Goal: Complete Application Form: Complete application form

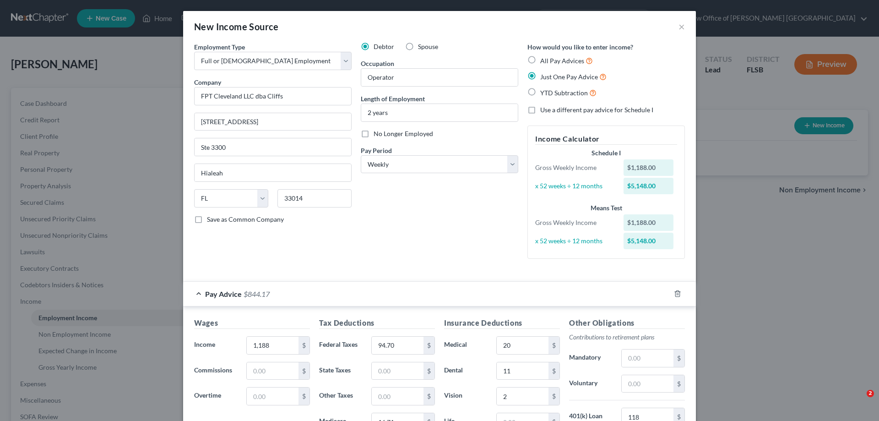
select select "0"
select select "9"
select select "3"
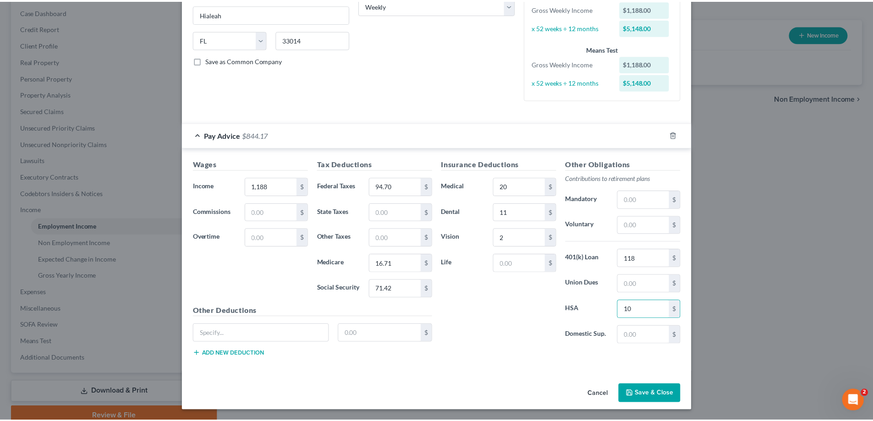
scroll to position [159, 0]
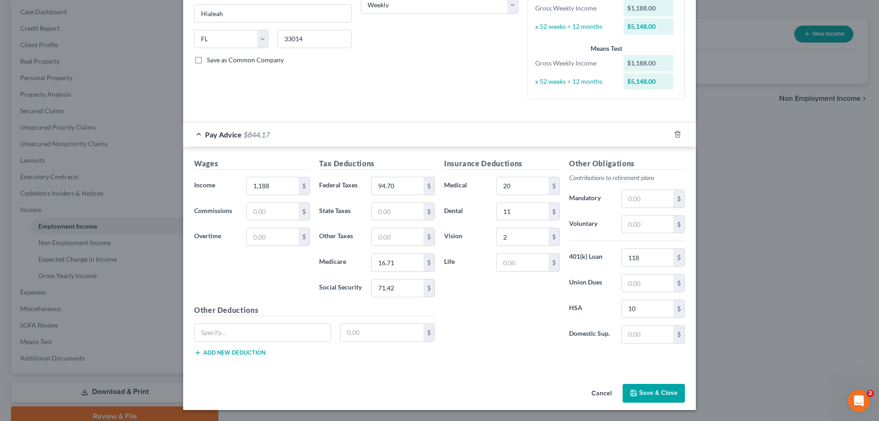
click at [657, 396] on button "Save & Close" at bounding box center [654, 393] width 62 height 19
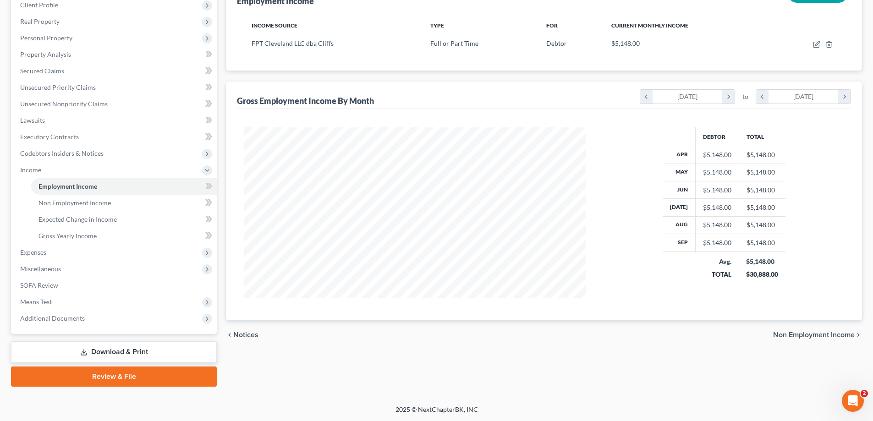
scroll to position [132, 0]
click at [87, 235] on span "Gross Yearly Income" at bounding box center [67, 235] width 58 height 8
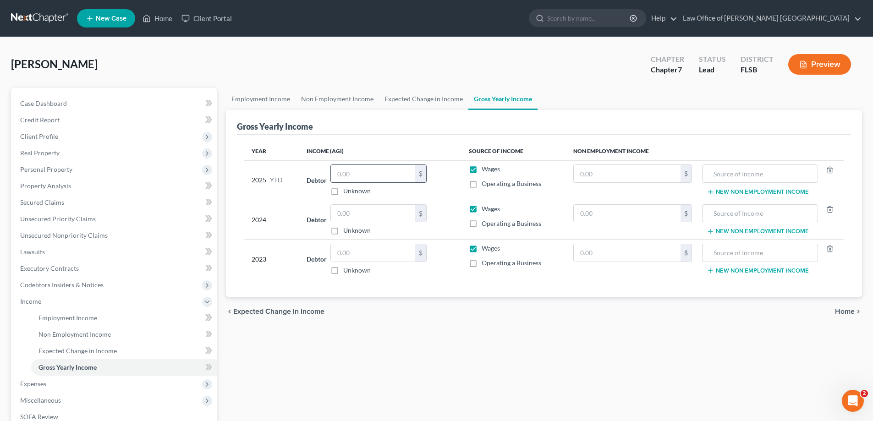
click at [352, 175] on input "text" at bounding box center [373, 173] width 84 height 17
click at [362, 170] on input "text" at bounding box center [373, 173] width 84 height 17
type input "37,000"
click at [355, 214] on input "text" at bounding box center [373, 213] width 84 height 17
click at [348, 213] on input "text" at bounding box center [373, 213] width 84 height 17
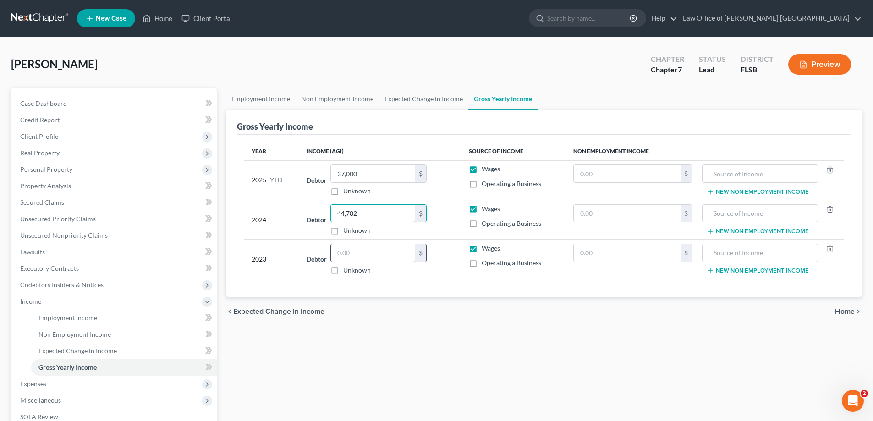
type input "44,782"
click at [358, 249] on input "text" at bounding box center [373, 252] width 84 height 17
click at [347, 253] on input "text" at bounding box center [373, 252] width 84 height 17
type input "43,204"
click at [592, 251] on input "text" at bounding box center [626, 252] width 107 height 17
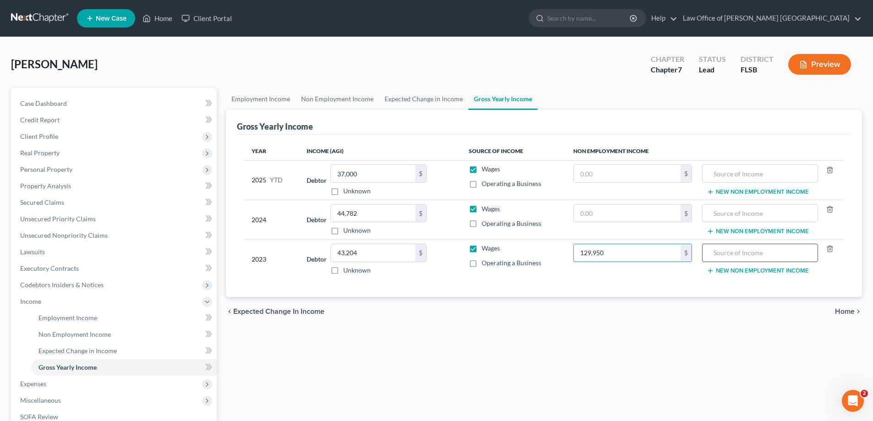
type input "129,950"
click at [714, 255] on input "text" at bounding box center [759, 252] width 105 height 17
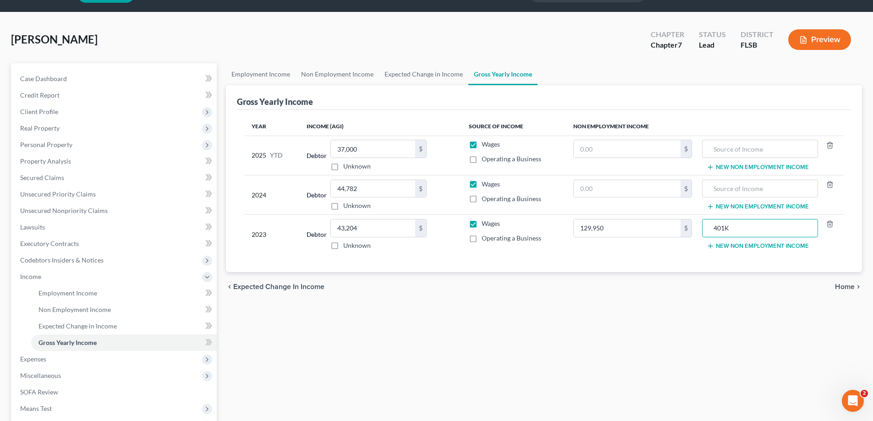
scroll to position [46, 0]
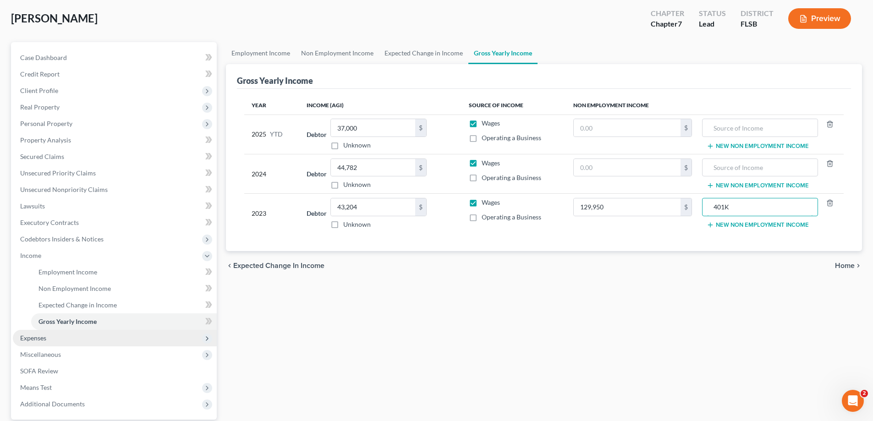
type input "401K"
click at [35, 339] on span "Expenses" at bounding box center [33, 338] width 26 height 8
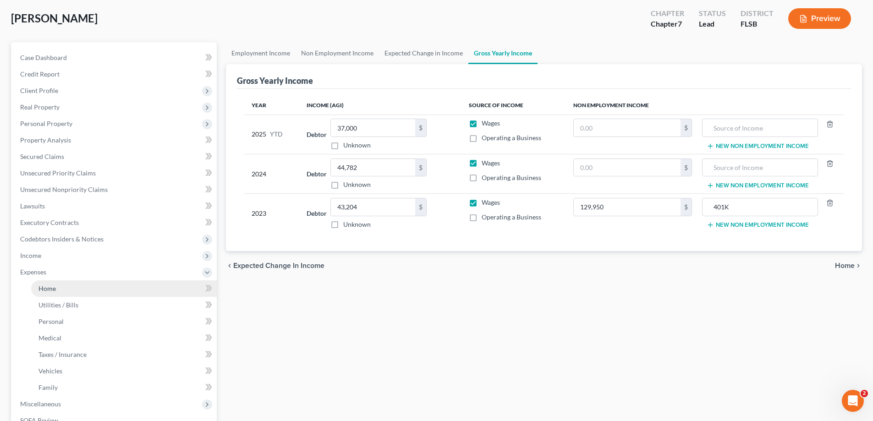
click at [46, 288] on span "Home" at bounding box center [46, 288] width 17 height 8
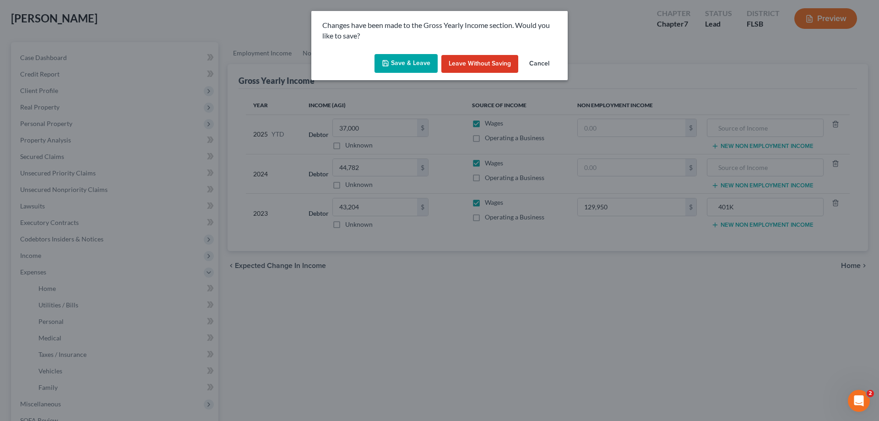
click at [406, 62] on button "Save & Leave" at bounding box center [406, 63] width 63 height 19
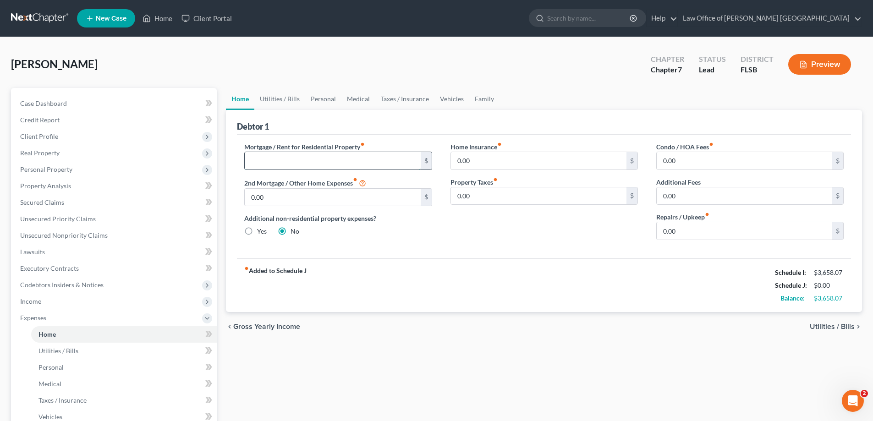
click at [357, 159] on input "text" at bounding box center [332, 160] width 175 height 17
type input "2,500"
click at [331, 197] on input "0.00" at bounding box center [332, 197] width 175 height 17
click at [289, 102] on link "Utilities / Bills" at bounding box center [279, 99] width 51 height 22
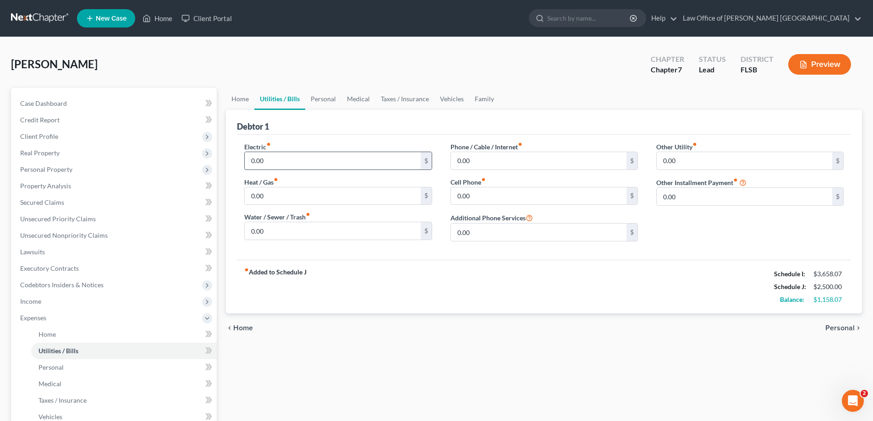
click at [256, 164] on input "0.00" at bounding box center [332, 160] width 175 height 17
type input "300"
click at [276, 234] on input "0.00" at bounding box center [332, 230] width 175 height 17
type input "90"
click at [496, 164] on input "0.00" at bounding box center [538, 160] width 175 height 17
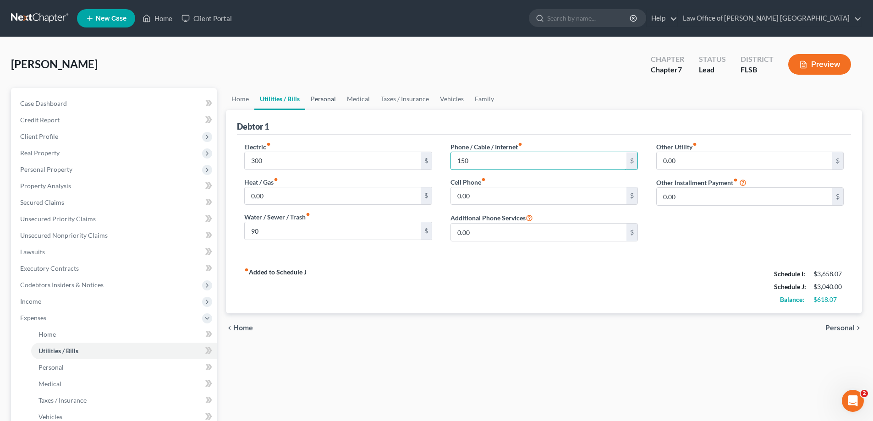
type input "150"
click at [327, 98] on link "Personal" at bounding box center [323, 99] width 36 height 22
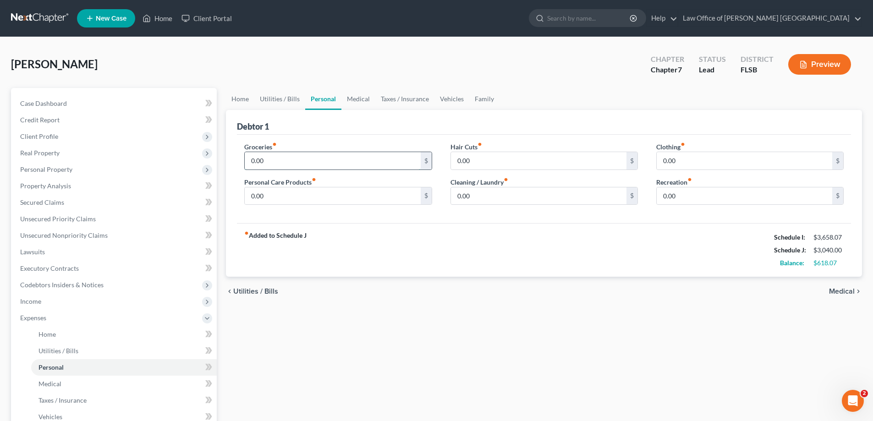
click at [274, 162] on input "0.00" at bounding box center [332, 160] width 175 height 17
type input "500"
click at [356, 99] on link "Medical" at bounding box center [358, 99] width 34 height 22
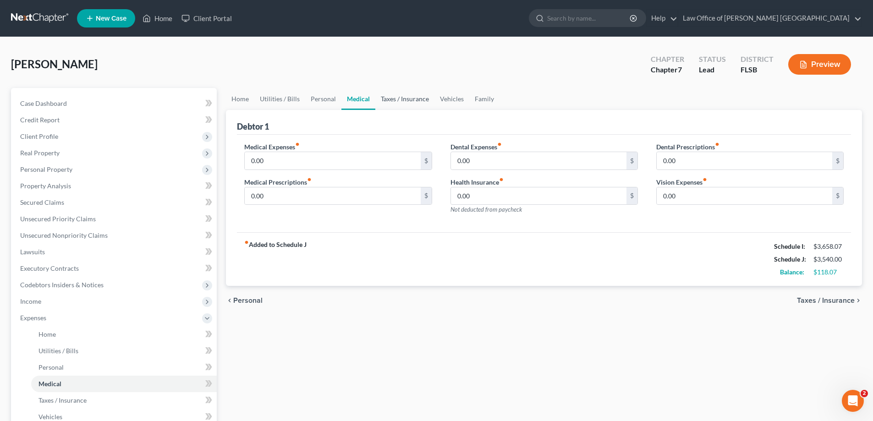
click at [407, 101] on link "Taxes / Insurance" at bounding box center [404, 99] width 59 height 22
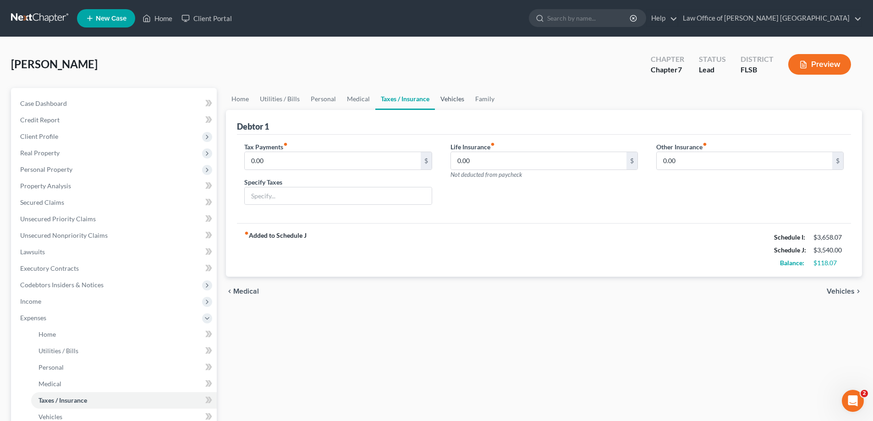
click at [452, 99] on link "Vehicles" at bounding box center [452, 99] width 35 height 22
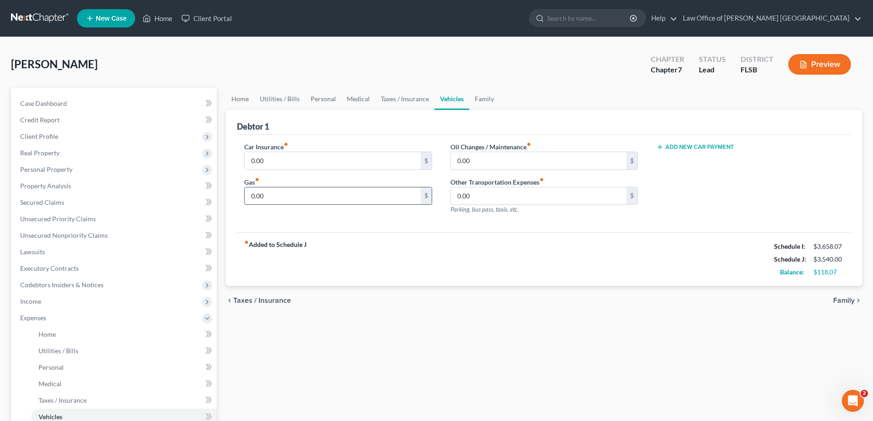
click at [273, 199] on input "0.00" at bounding box center [332, 195] width 175 height 17
type input "120.00"
click at [274, 164] on input "0.00" at bounding box center [332, 160] width 175 height 17
click at [538, 165] on input "0.00" at bounding box center [538, 160] width 175 height 17
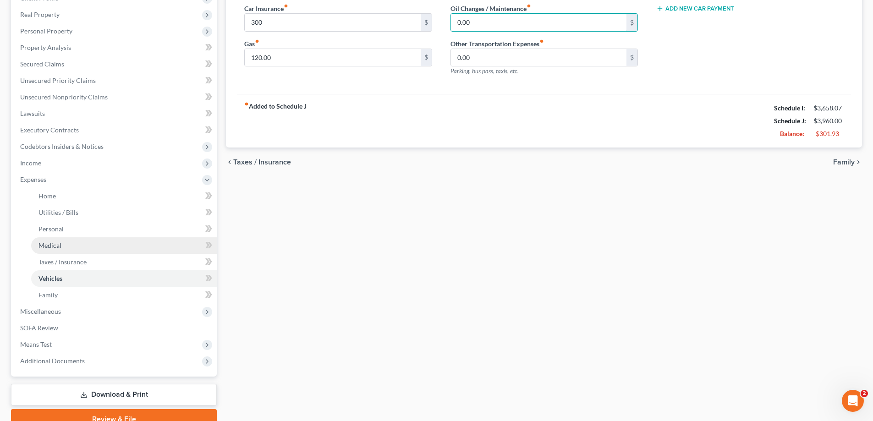
scroll to position [181, 0]
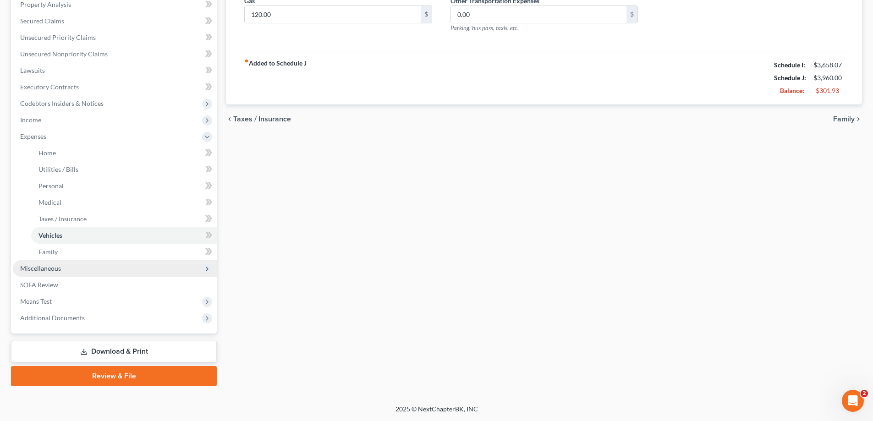
click at [64, 270] on span "Miscellaneous" at bounding box center [115, 268] width 204 height 16
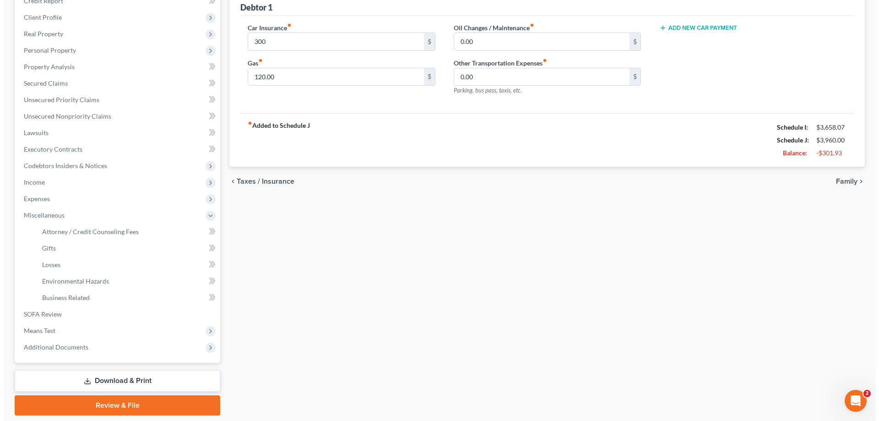
scroll to position [148, 0]
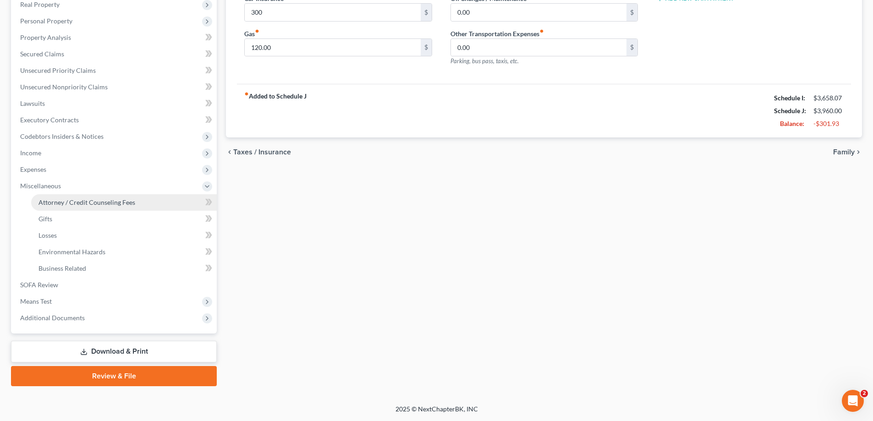
click at [95, 201] on span "Attorney / Credit Counseling Fees" at bounding box center [86, 202] width 97 height 8
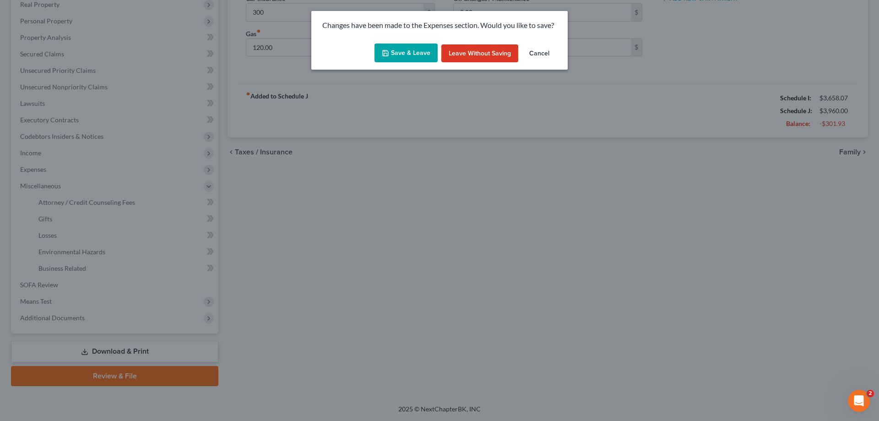
click at [406, 55] on button "Save & Leave" at bounding box center [406, 53] width 63 height 19
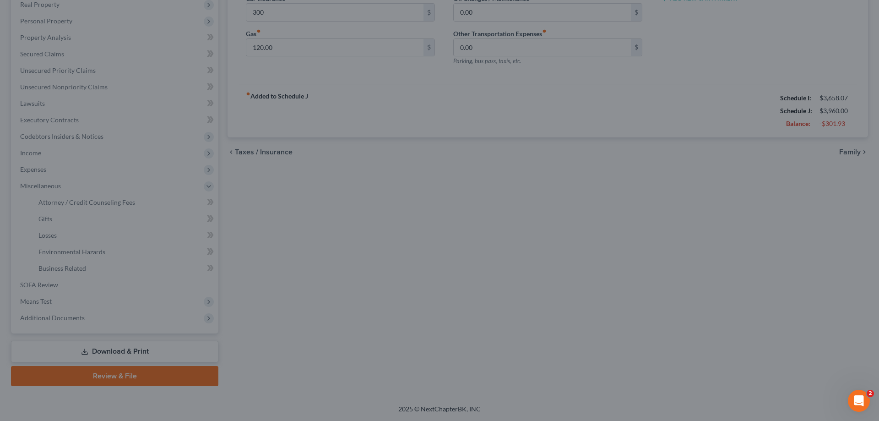
type input "300.00"
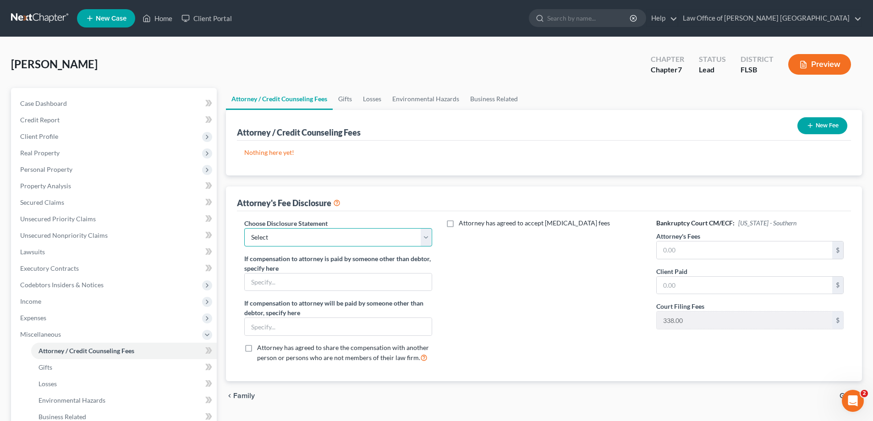
click at [425, 238] on select "Select Disclosure Compensation Statement" at bounding box center [337, 237] width 187 height 18
select select "0"
click at [244, 228] on select "Select Disclosure Compensation Statement" at bounding box center [337, 237] width 187 height 18
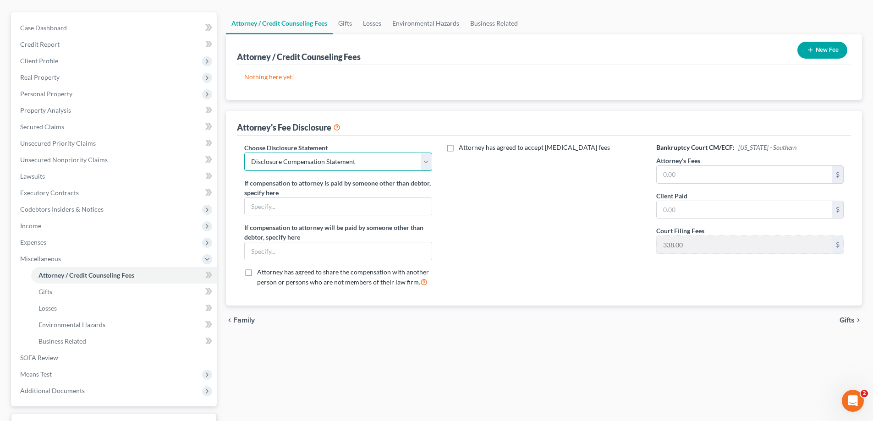
scroll to position [92, 0]
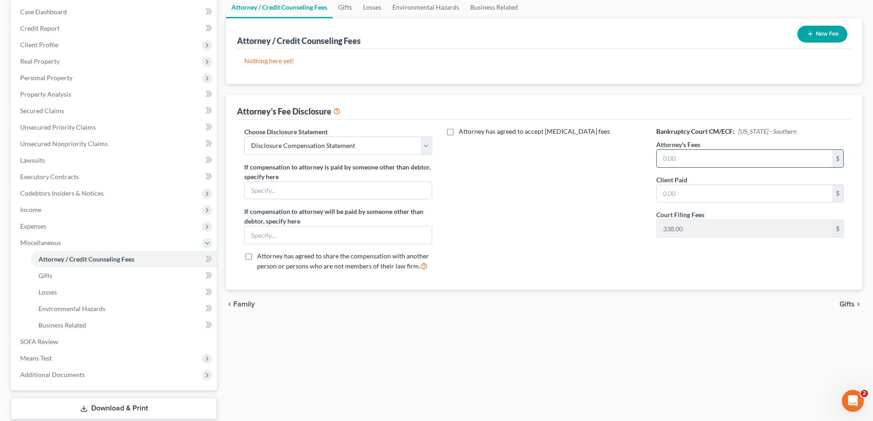
click at [703, 155] on input "text" at bounding box center [743, 158] width 175 height 17
type input "1,620"
click at [691, 190] on input "text" at bounding box center [743, 193] width 175 height 17
type input "1,620"
click at [689, 259] on div "Bankruptcy Court CM/ECF: [US_STATE] - Southern Attorney's Fees 1,620 $ Client P…" at bounding box center [750, 203] width 206 height 152
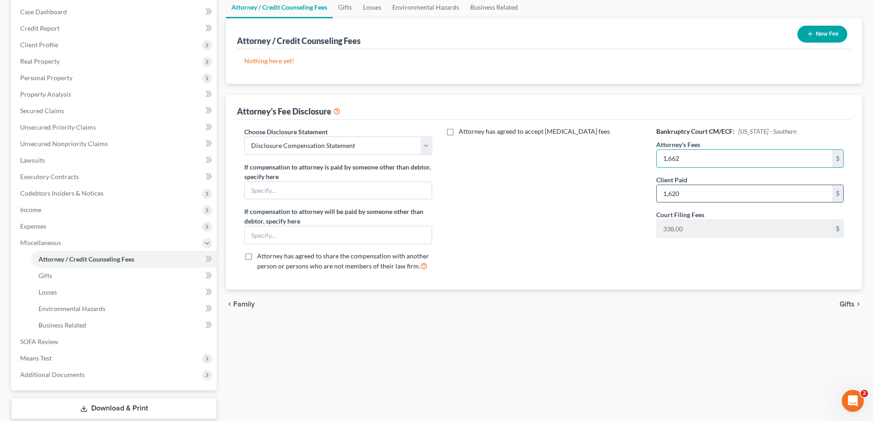
type input "1,662"
click at [690, 191] on input "1,620" at bounding box center [743, 193] width 175 height 17
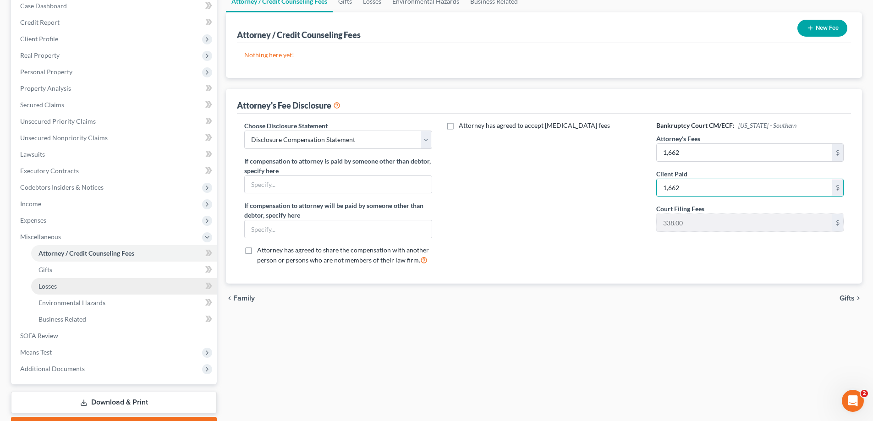
scroll to position [137, 0]
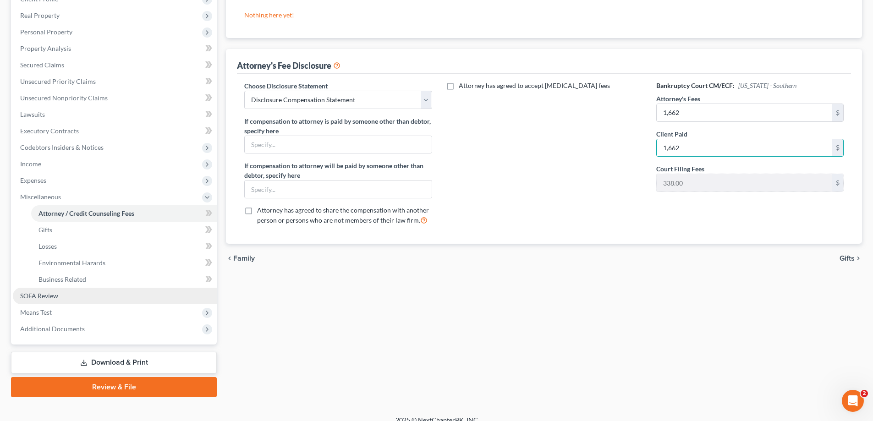
type input "1,662"
click at [49, 293] on span "SOFA Review" at bounding box center [39, 296] width 38 height 8
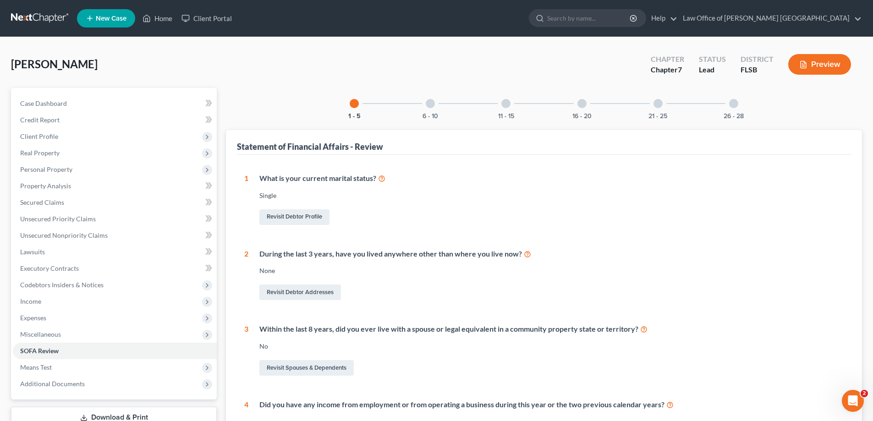
click at [431, 107] on div at bounding box center [429, 103] width 9 height 9
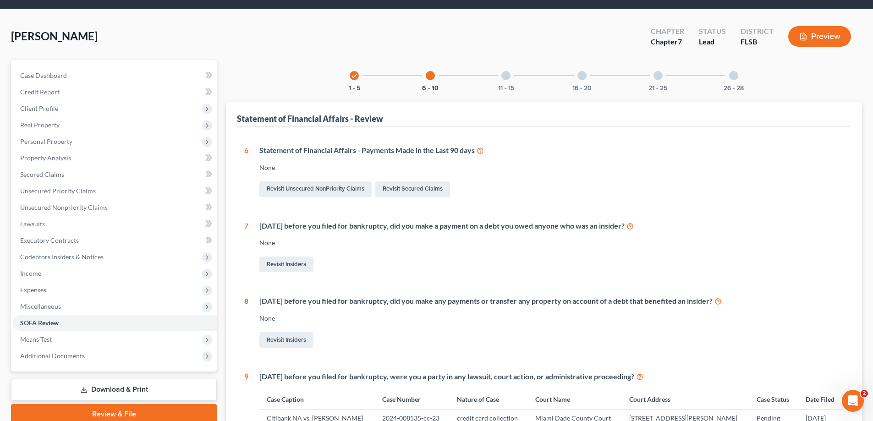
scroll to position [4, 0]
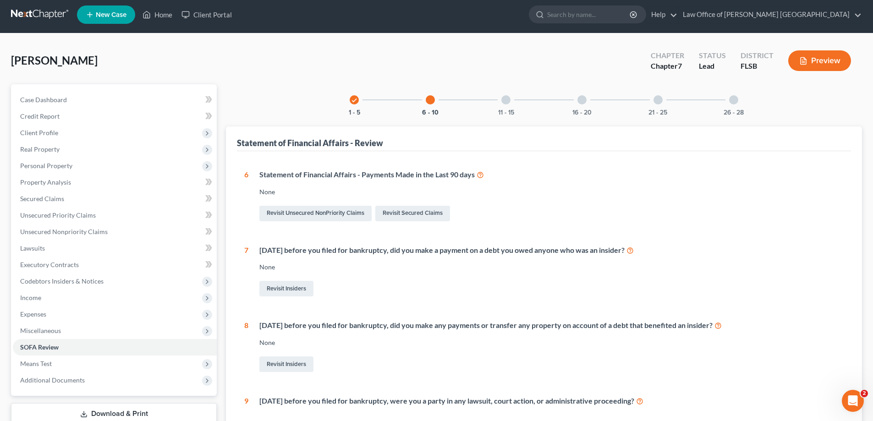
click at [507, 100] on div at bounding box center [505, 99] width 9 height 9
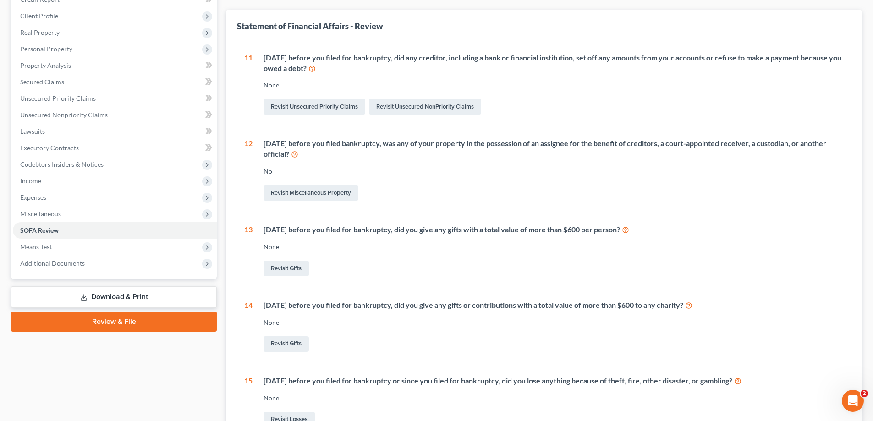
scroll to position [88, 0]
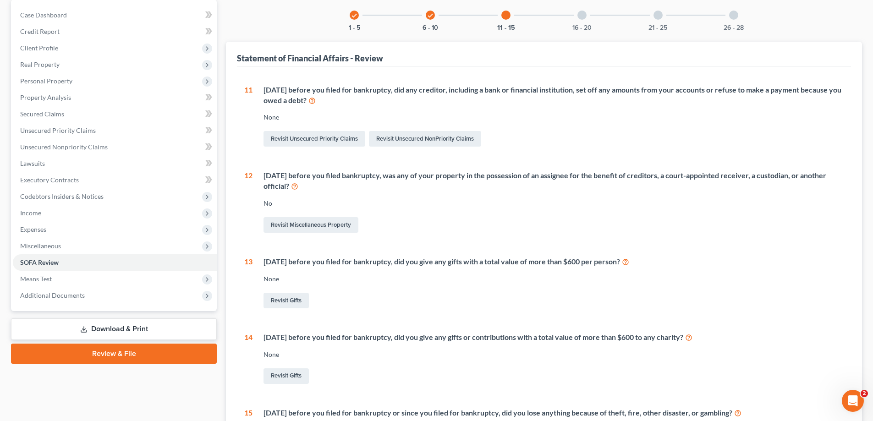
click at [580, 17] on div at bounding box center [581, 15] width 9 height 9
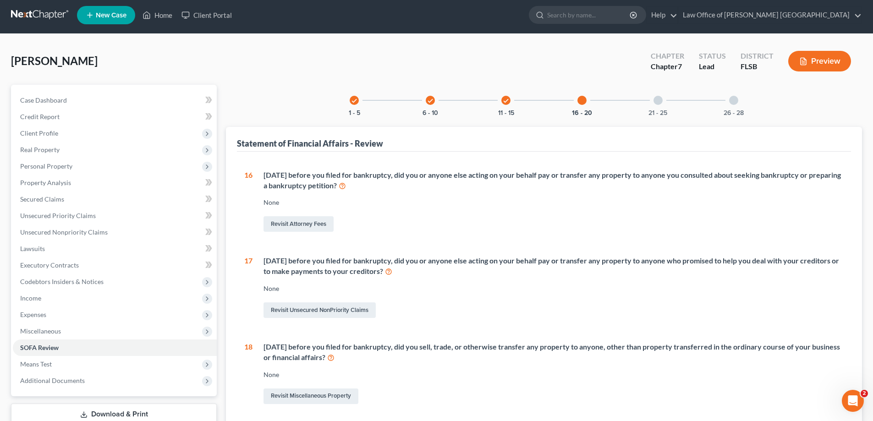
scroll to position [0, 0]
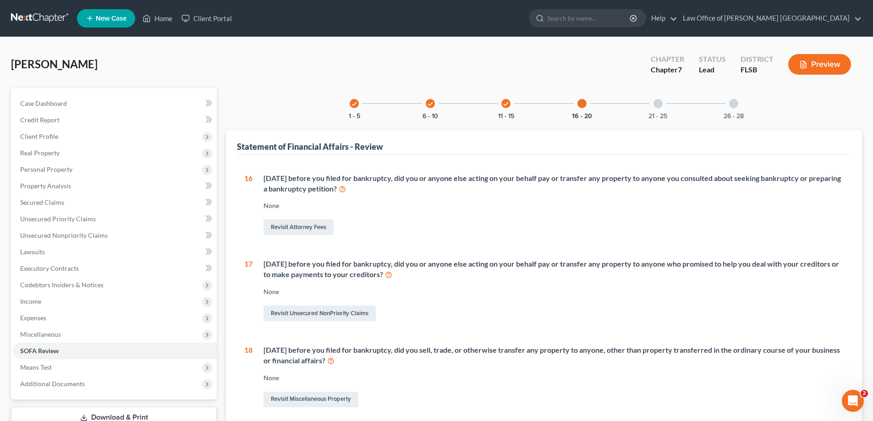
click at [660, 104] on div at bounding box center [657, 103] width 9 height 9
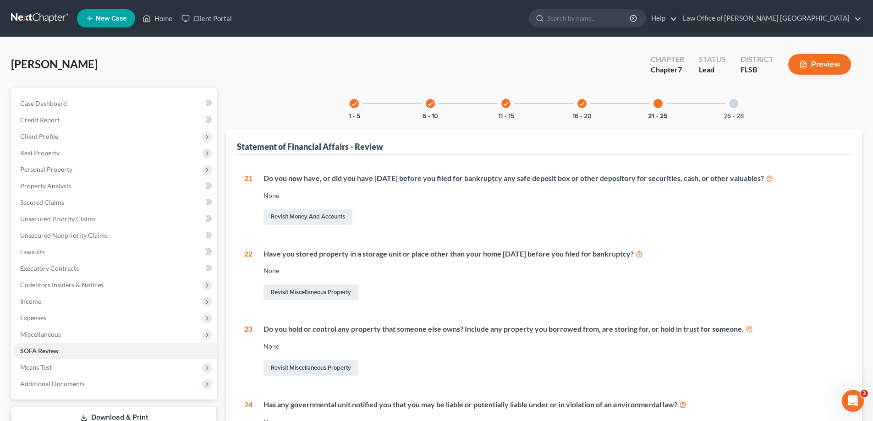
click at [732, 103] on div at bounding box center [733, 103] width 9 height 9
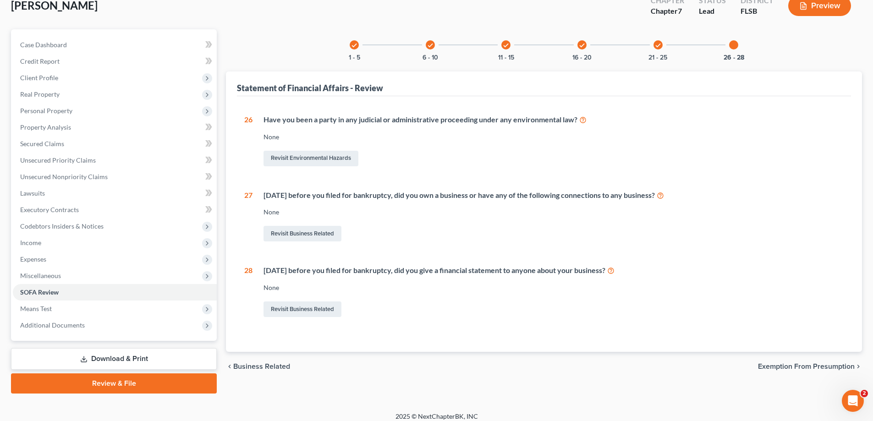
scroll to position [66, 0]
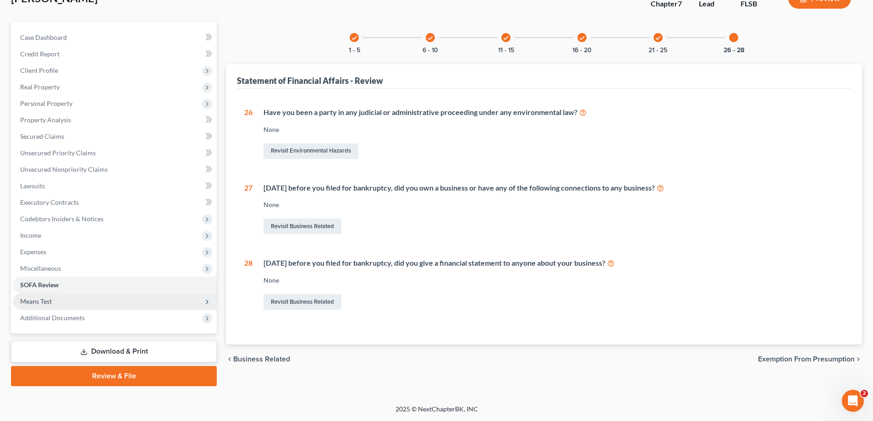
click at [40, 301] on span "Means Test" at bounding box center [36, 301] width 32 height 8
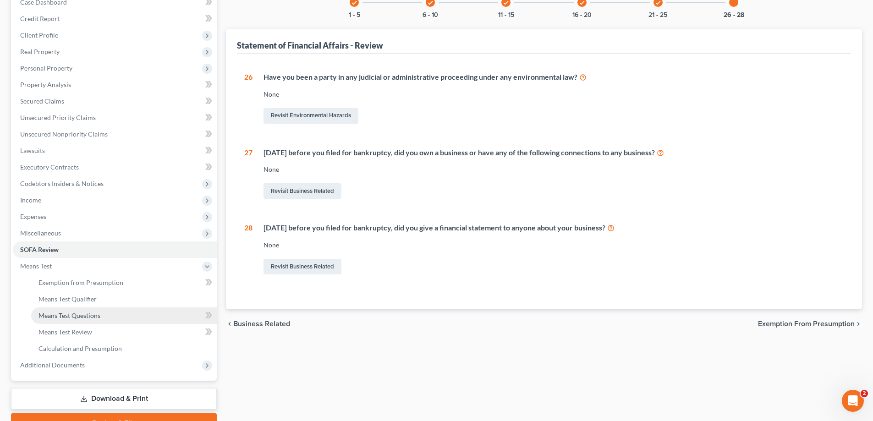
scroll to position [148, 0]
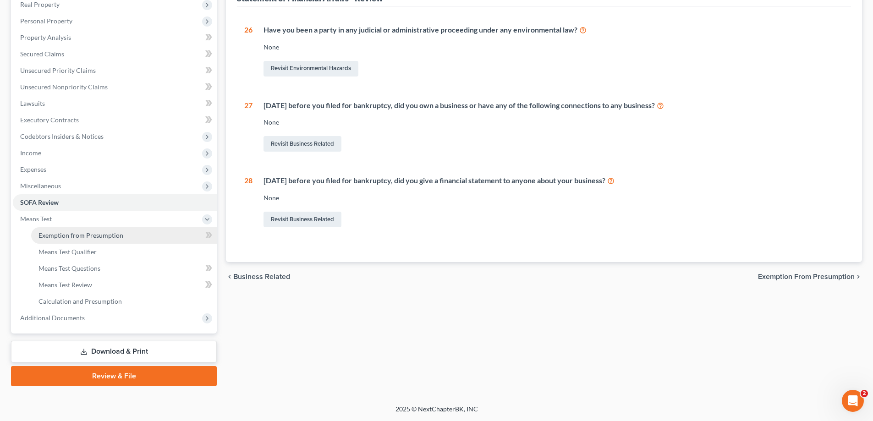
click at [109, 235] on span "Exemption from Presumption" at bounding box center [80, 235] width 85 height 8
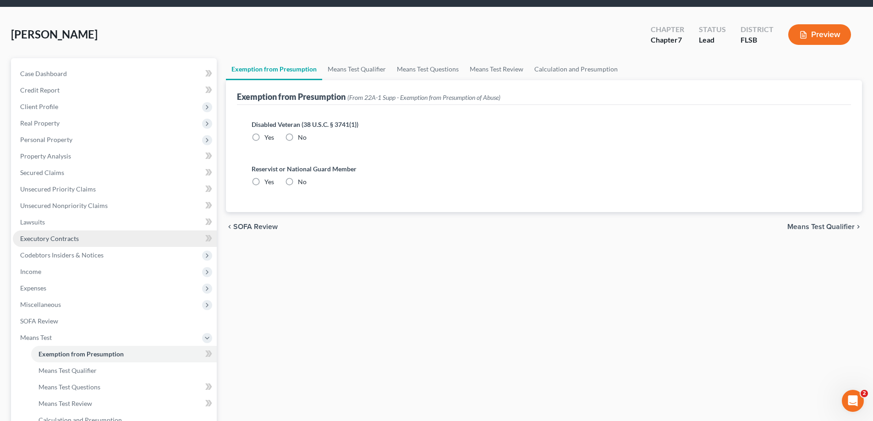
scroll to position [46, 0]
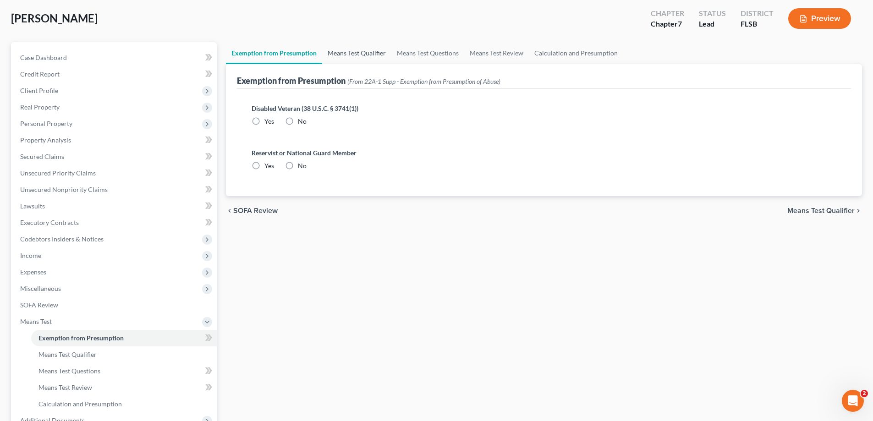
click at [365, 51] on link "Means Test Qualifier" at bounding box center [356, 53] width 69 height 22
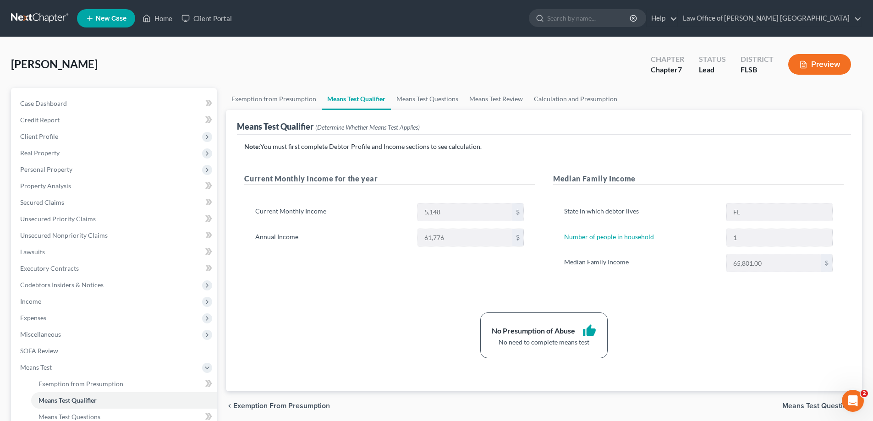
scroll to position [46, 0]
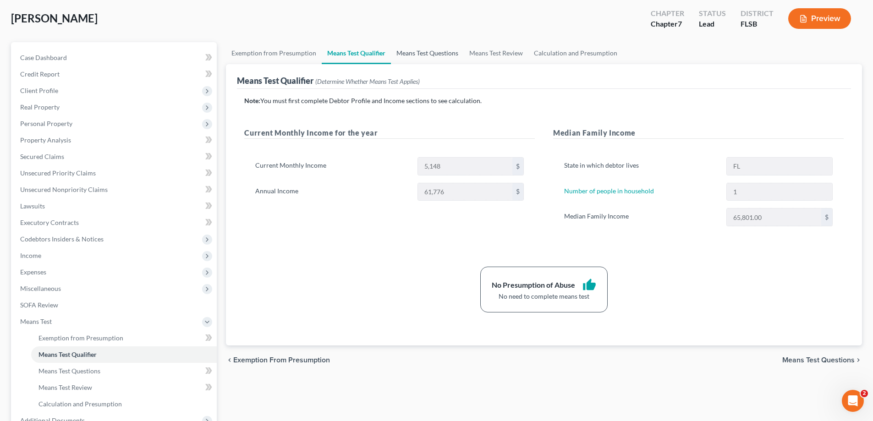
click at [428, 54] on link "Means Test Questions" at bounding box center [427, 53] width 73 height 22
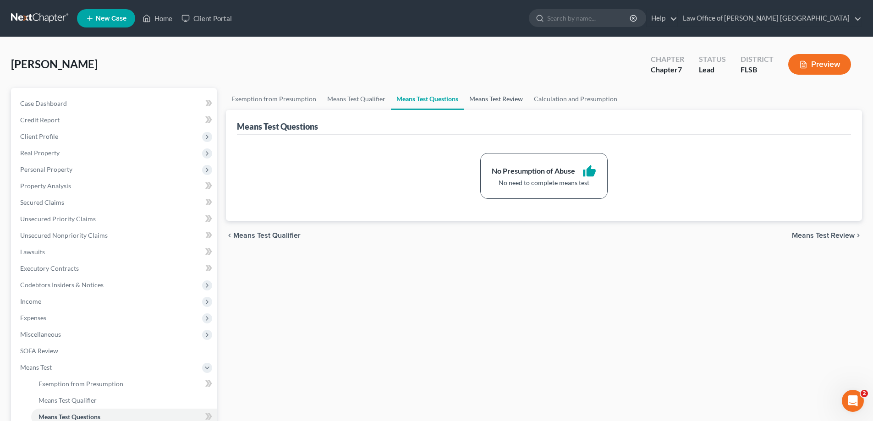
click at [504, 100] on link "Means Test Review" at bounding box center [496, 99] width 65 height 22
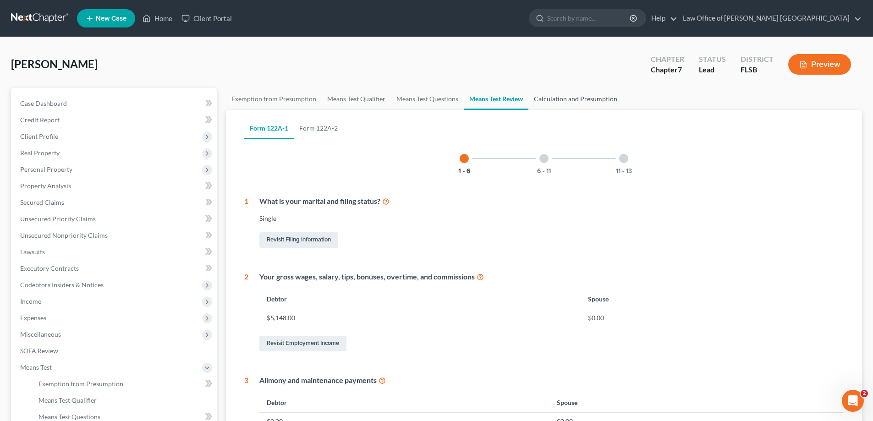
click at [566, 99] on link "Calculation and Presumption" at bounding box center [575, 99] width 94 height 22
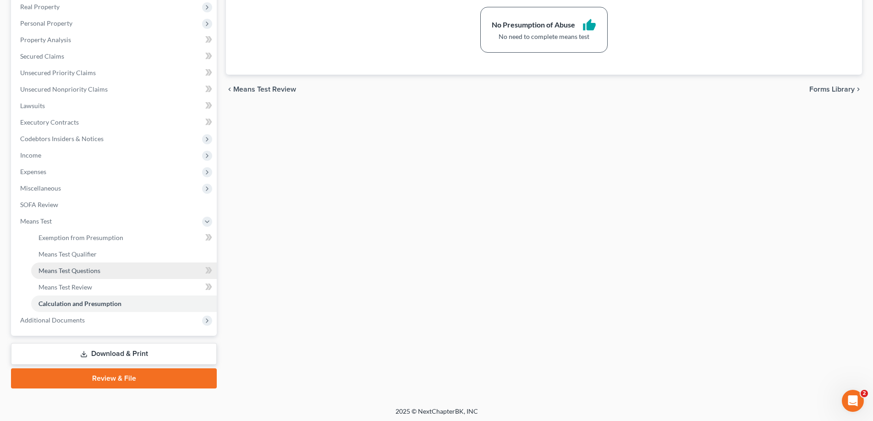
scroll to position [148, 0]
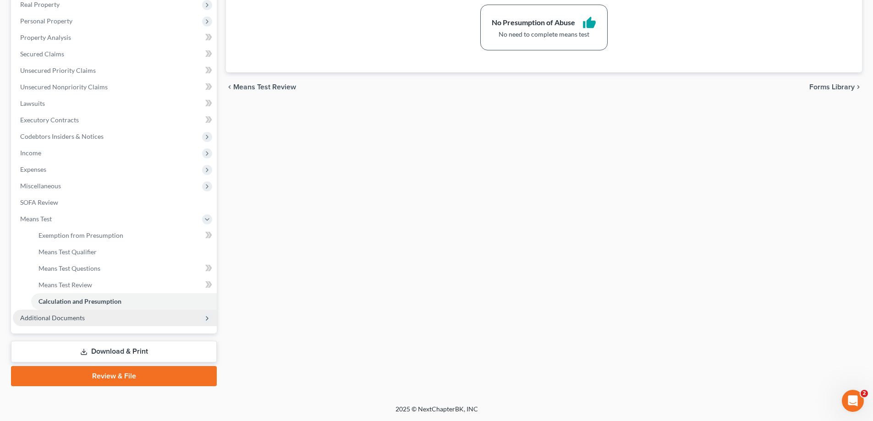
click at [76, 317] on span "Additional Documents" at bounding box center [52, 318] width 65 height 8
